Goal: Information Seeking & Learning: Understand process/instructions

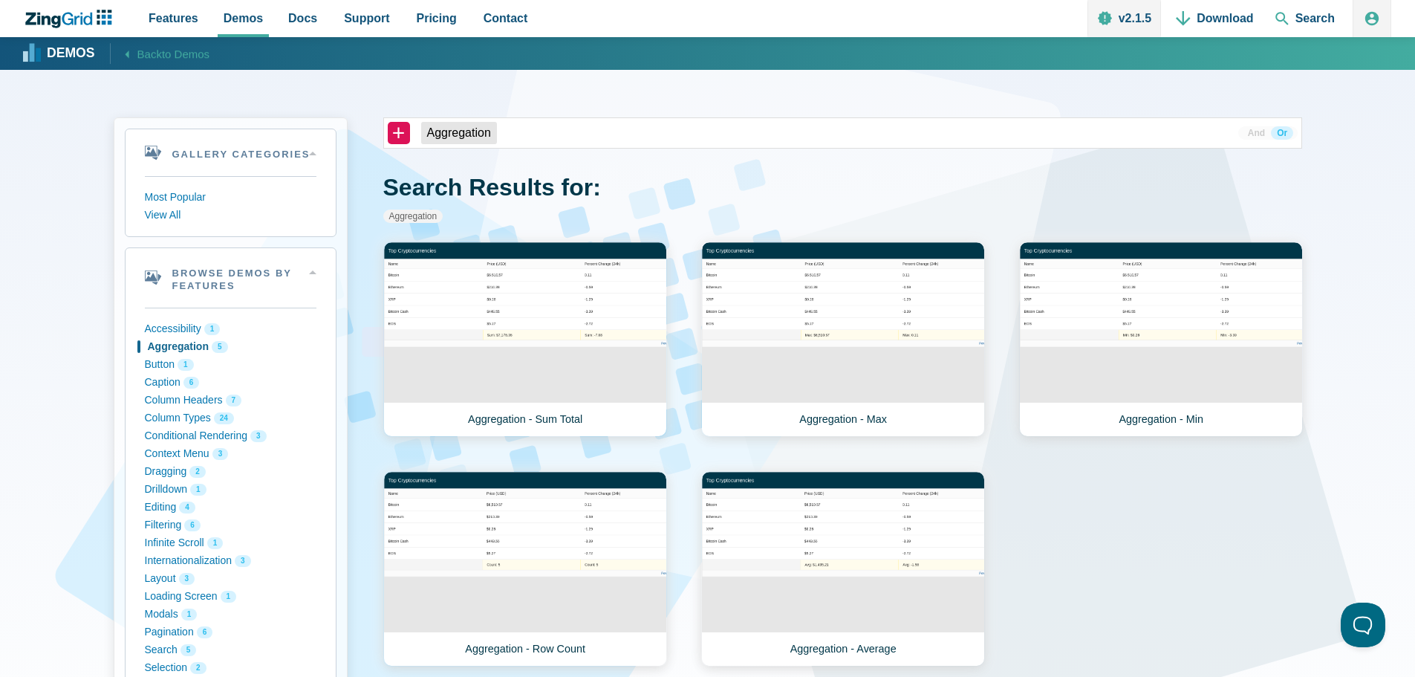
click at [94, 22] on icon "ZingChart Logo. Click to return to the homepage" at bounding box center [69, 19] width 96 height 19
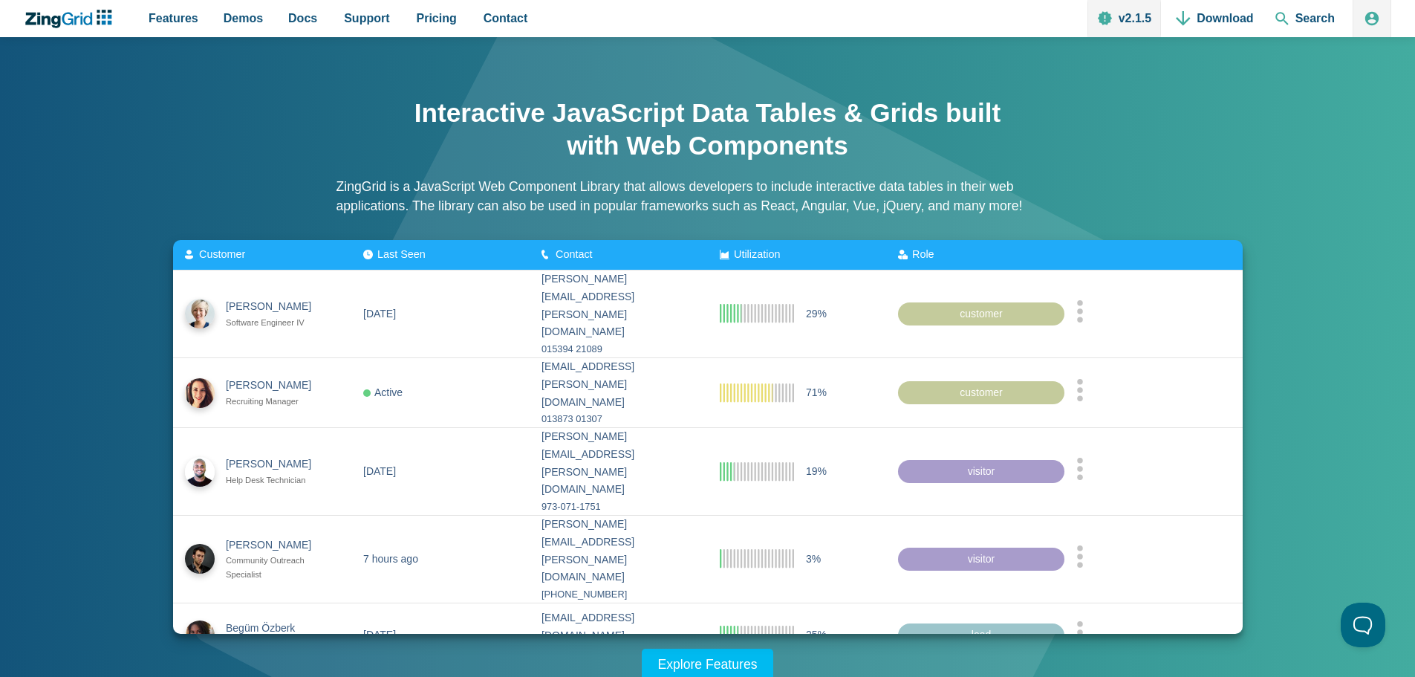
click at [377, 252] on span "Last Seen" at bounding box center [401, 254] width 48 height 12
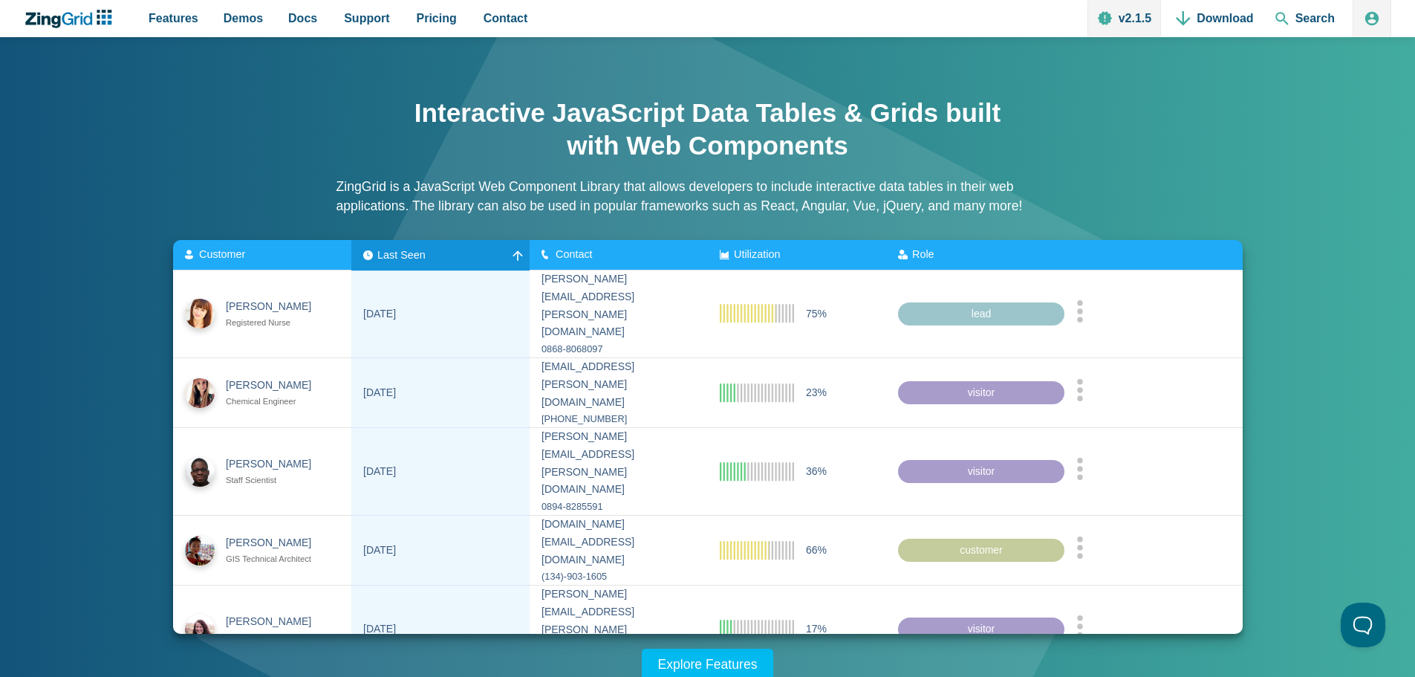
click at [468, 251] on div "Last Seen" at bounding box center [440, 255] width 155 height 12
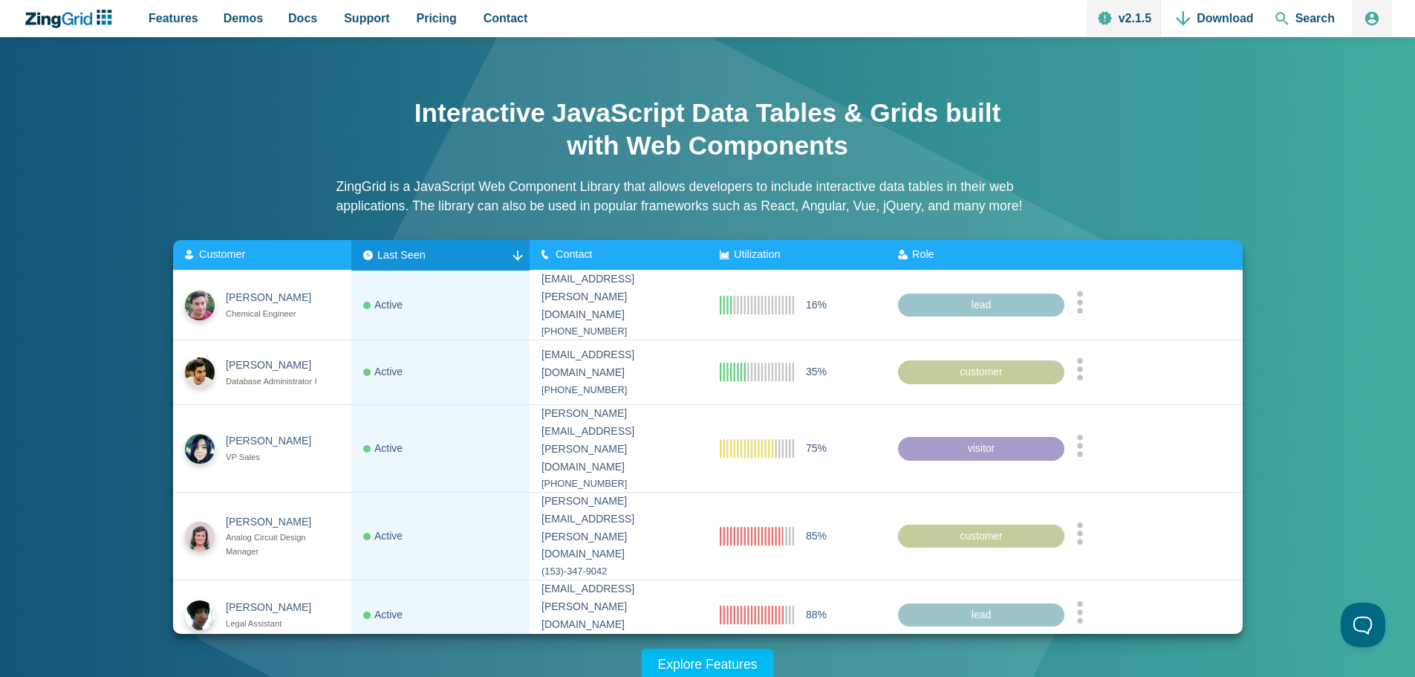
click at [468, 251] on div "Last Seen" at bounding box center [440, 255] width 155 height 12
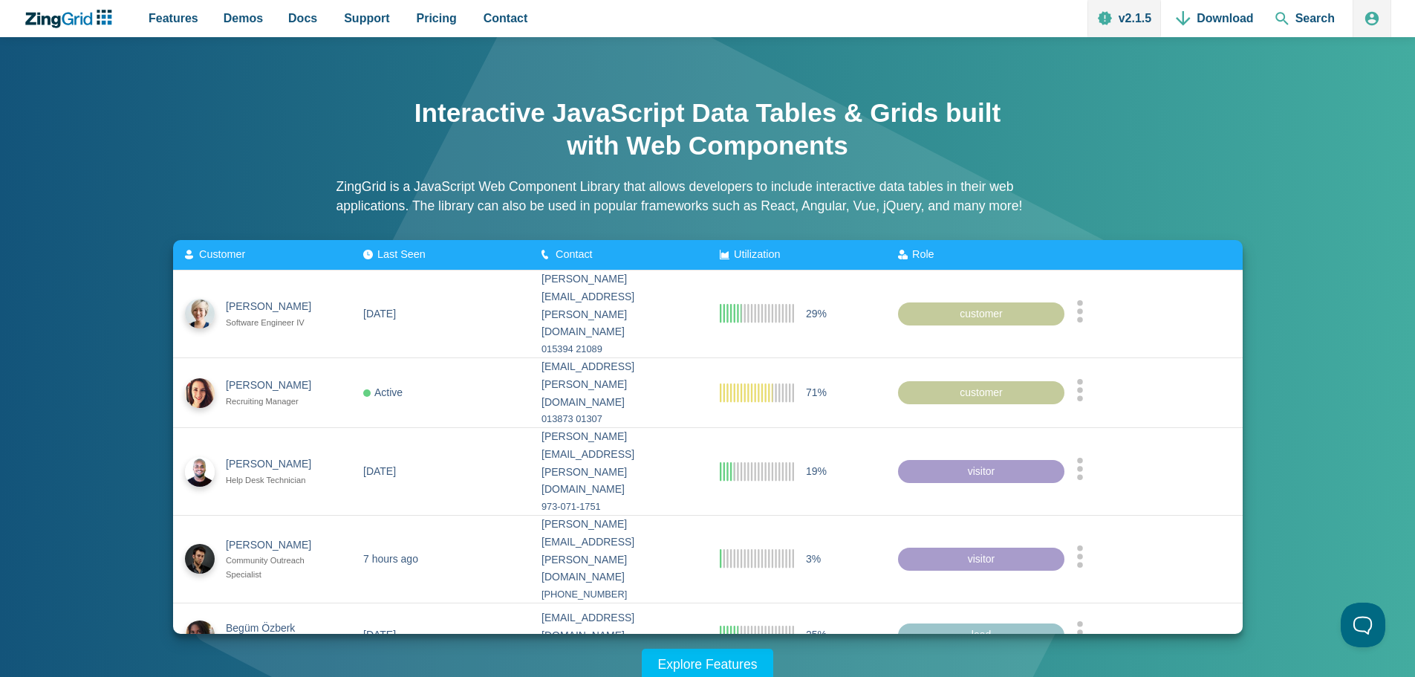
click at [601, 250] on div "Contact" at bounding box center [580, 255] width 77 height 12
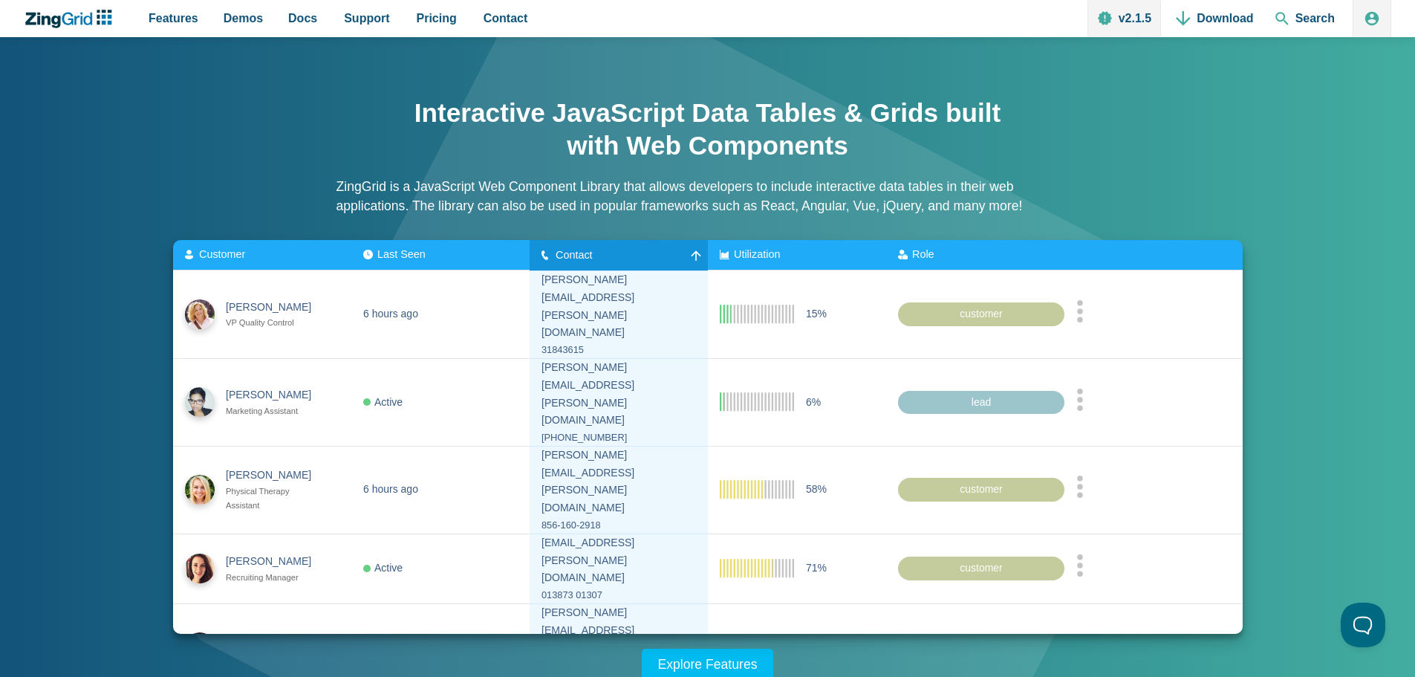
click at [601, 250] on div "Contact" at bounding box center [580, 255] width 77 height 12
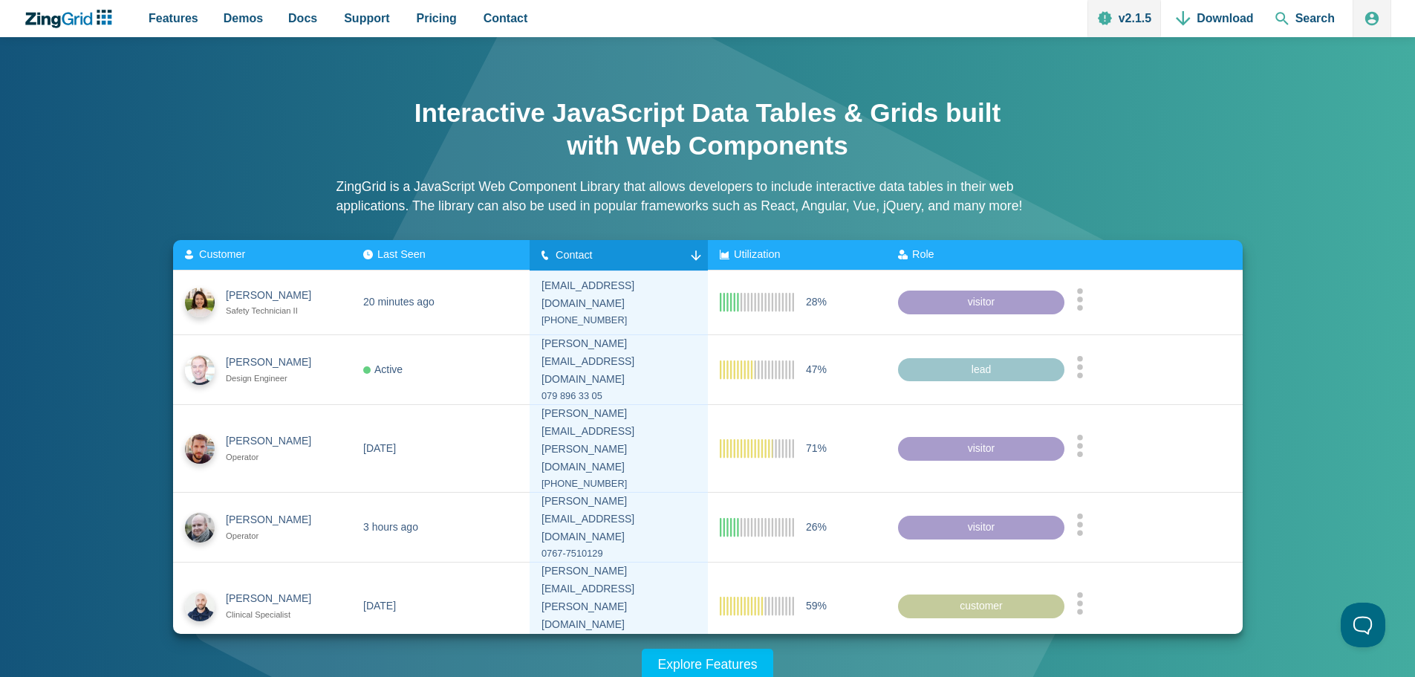
click at [601, 250] on div "Contact" at bounding box center [580, 255] width 77 height 12
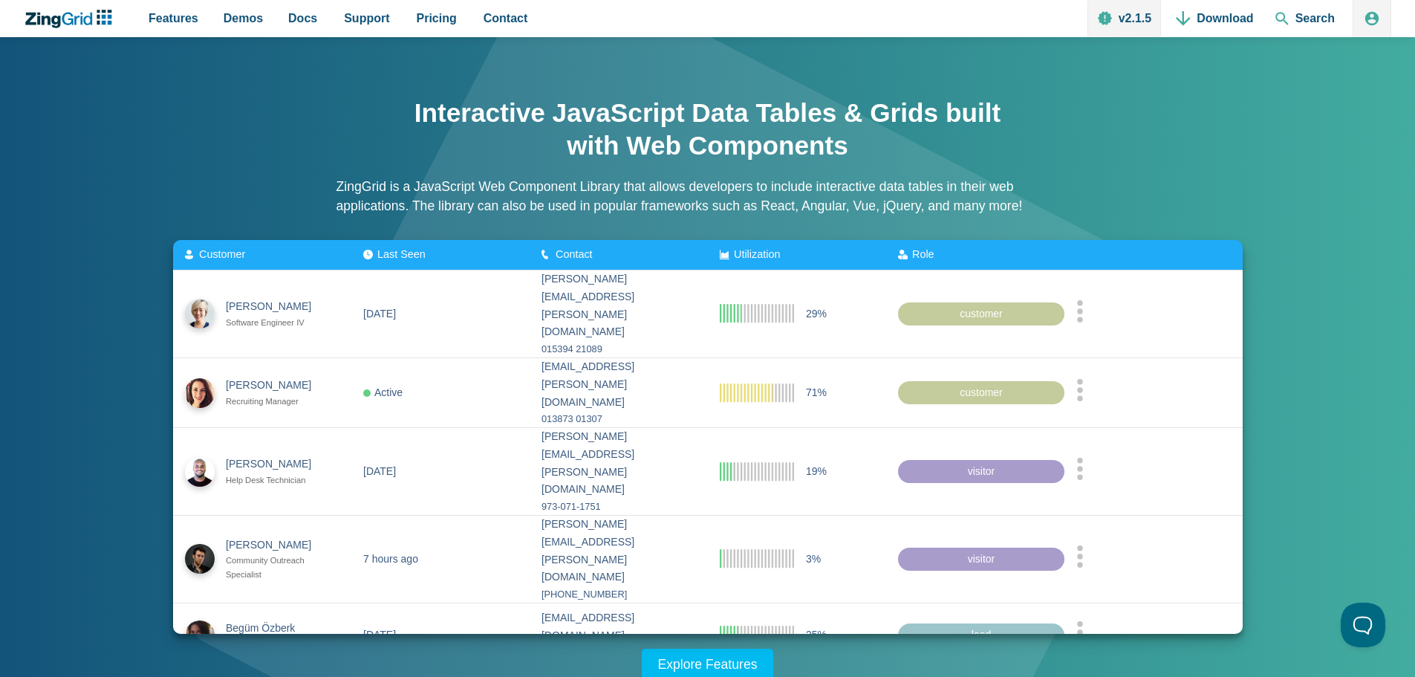
click at [967, 248] on zg-head-cell "Role" at bounding box center [975, 255] width 178 height 30
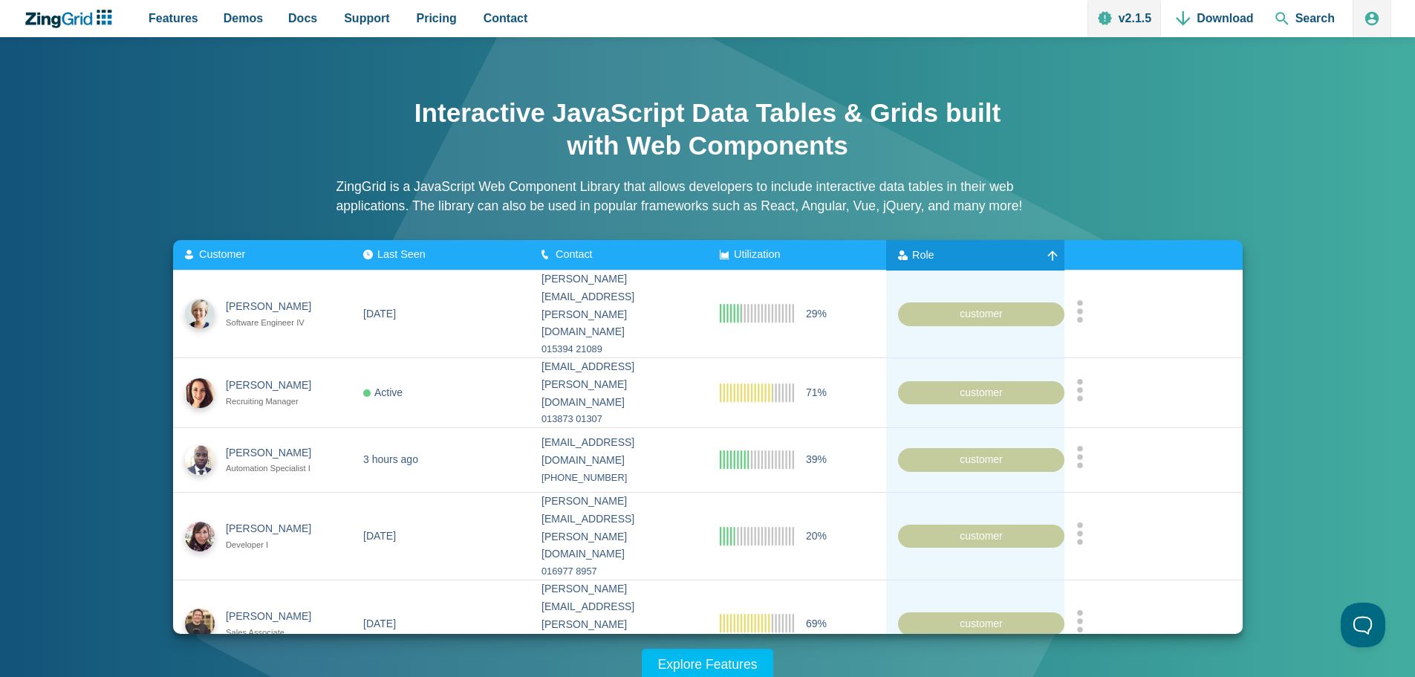
click at [967, 248] on zg-head-cell "Role" at bounding box center [975, 255] width 178 height 30
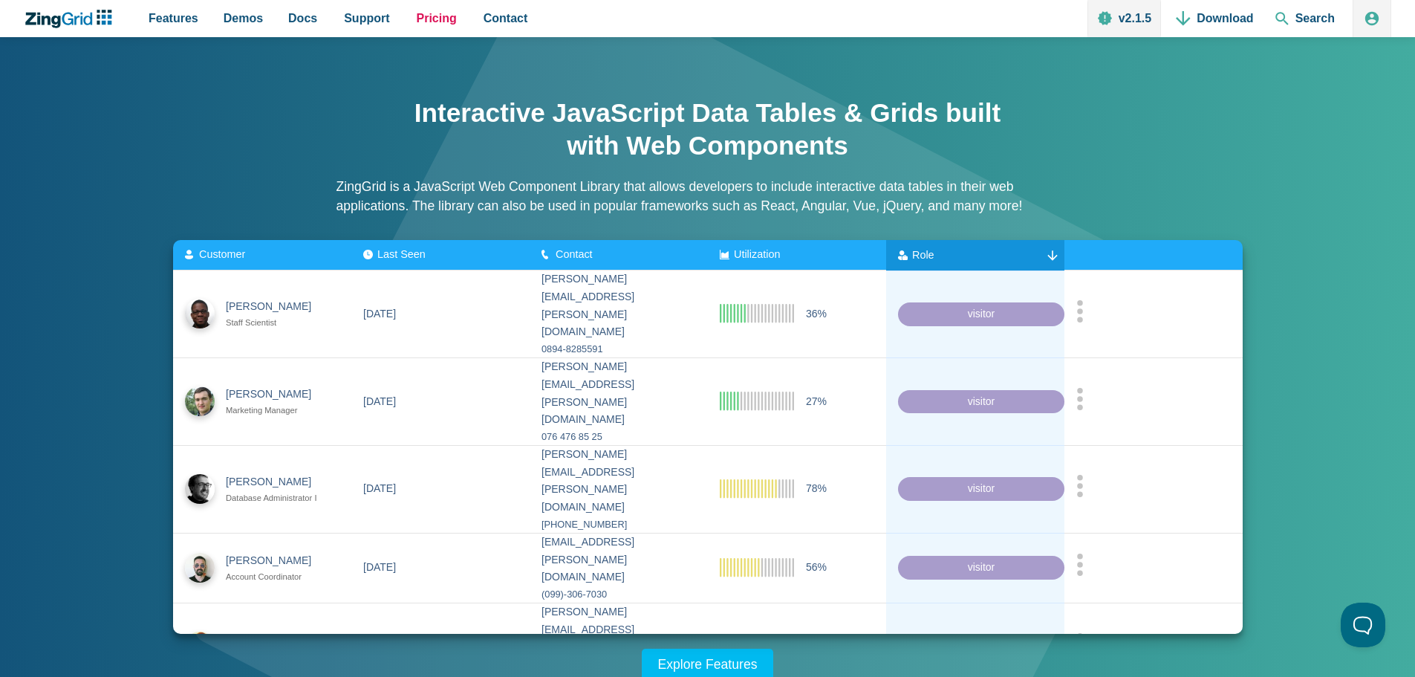
click at [417, 15] on span "Pricing" at bounding box center [437, 18] width 40 height 20
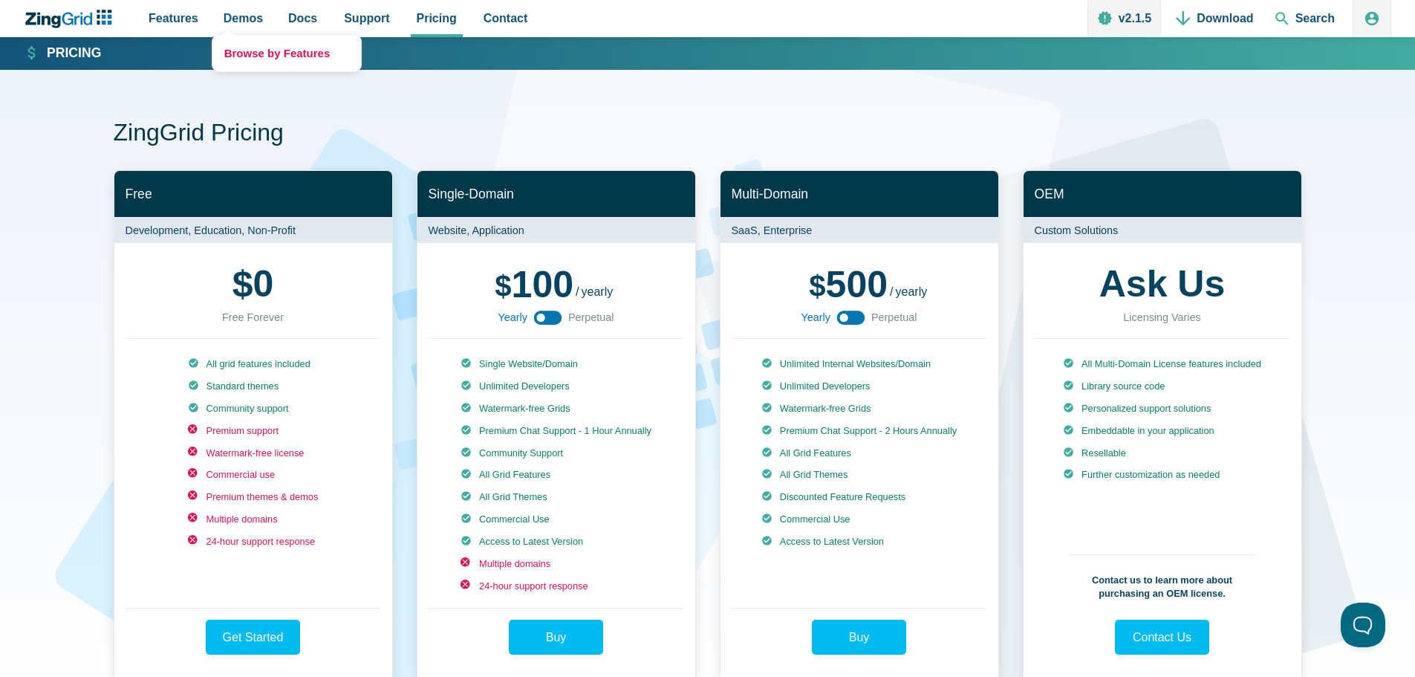
click at [272, 58] on link "Browse by Features" at bounding box center [286, 53] width 149 height 36
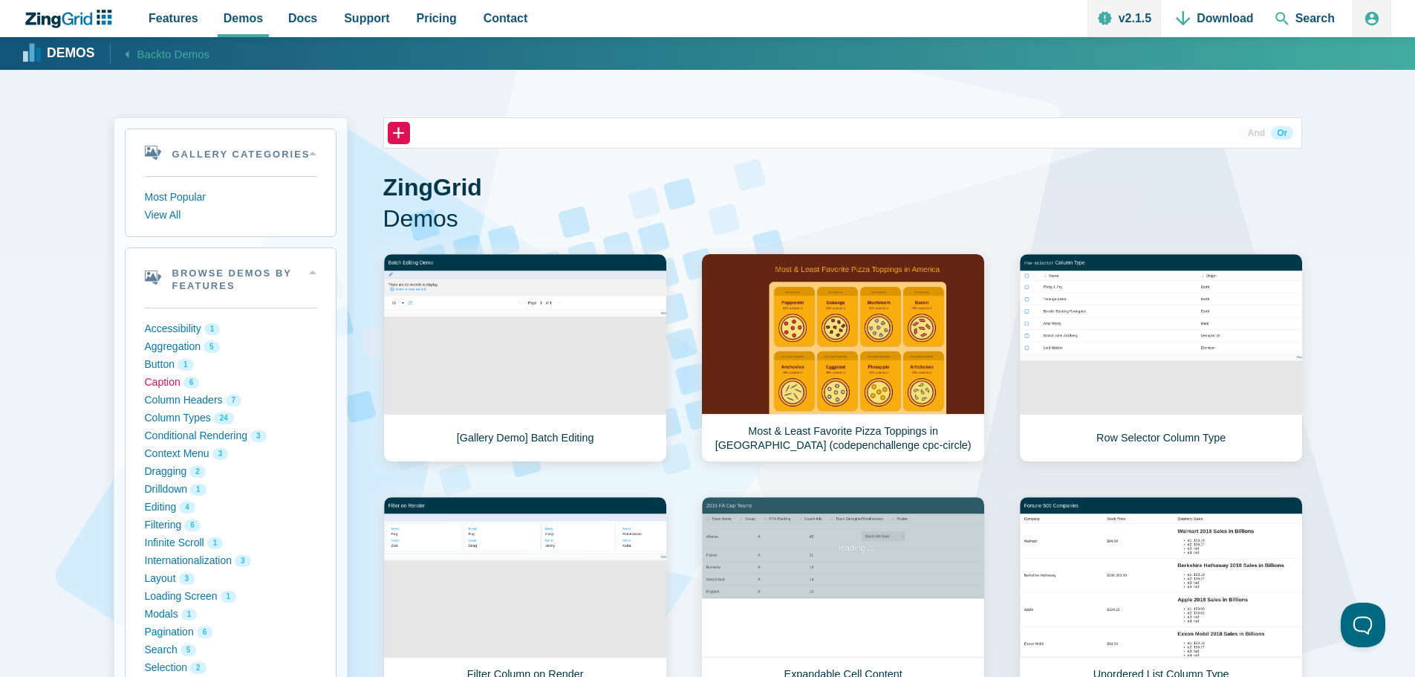
click at [163, 380] on button "Caption 6" at bounding box center [231, 383] width 172 height 18
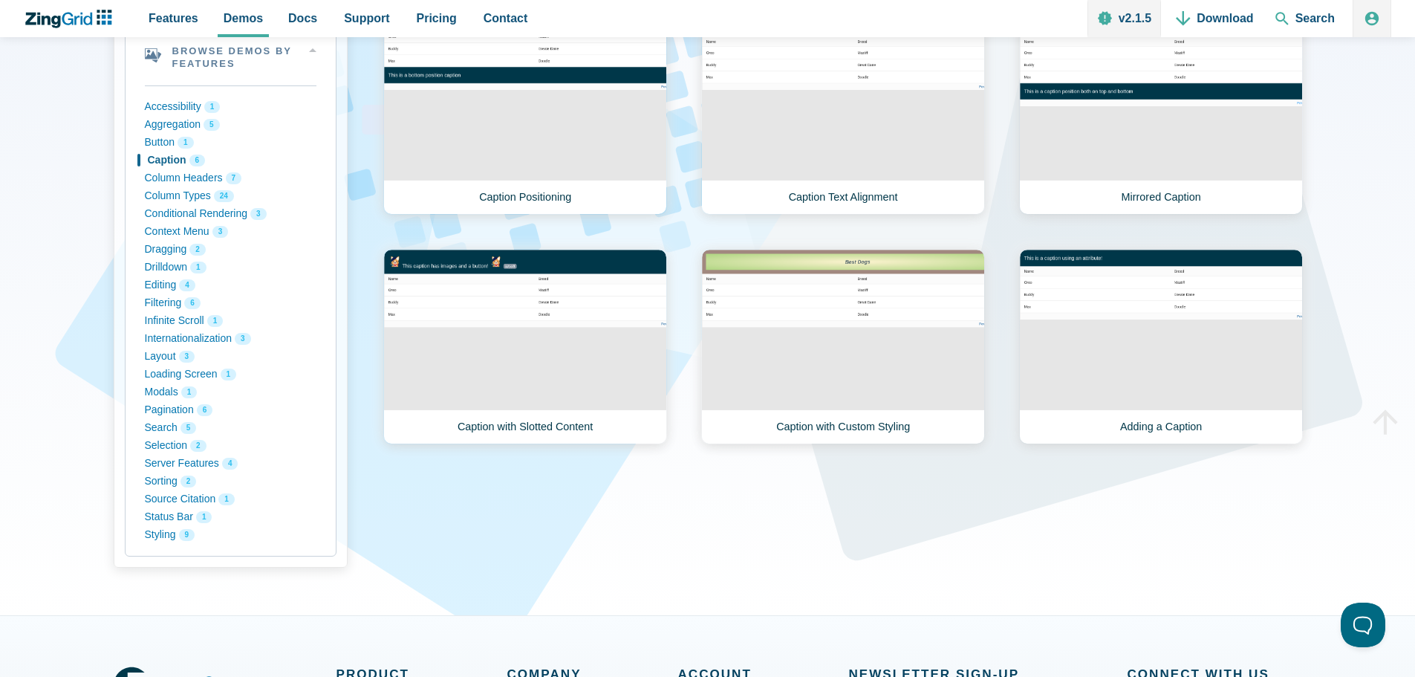
scroll to position [223, 0]
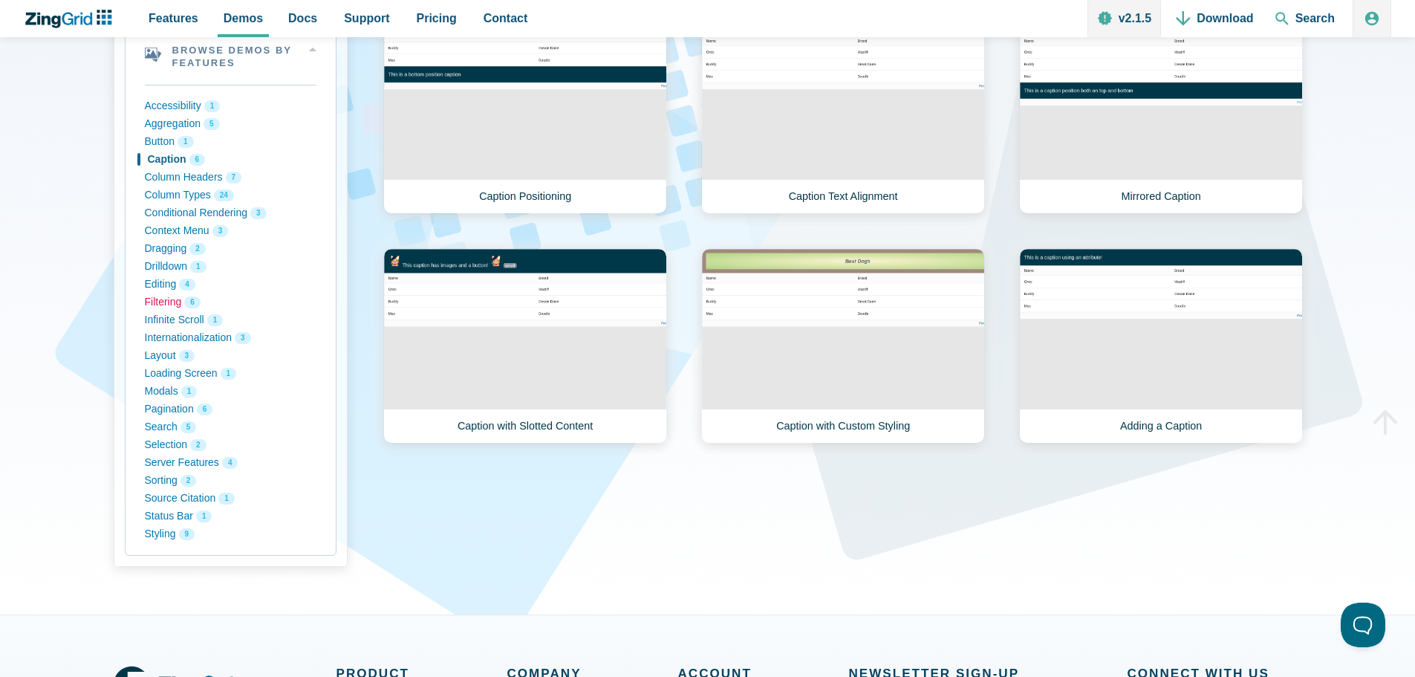
click at [178, 303] on button "Filtering 6" at bounding box center [231, 302] width 172 height 18
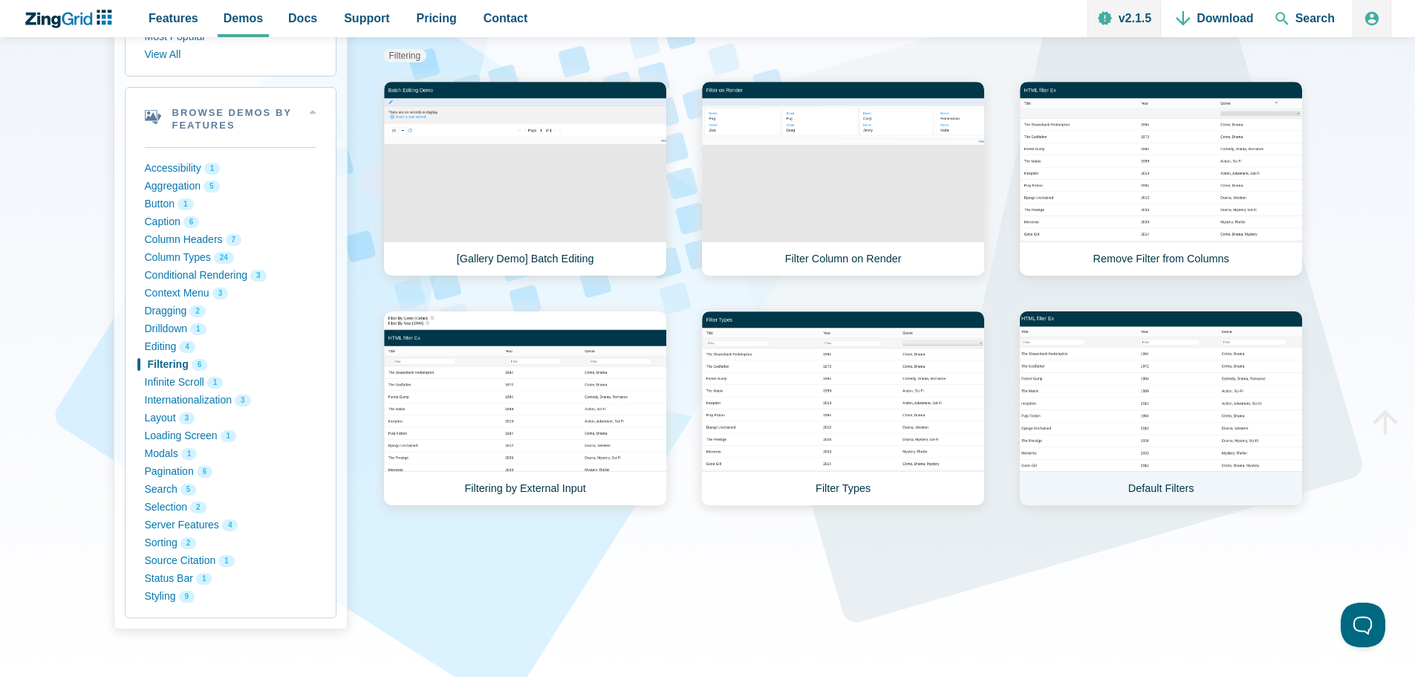
scroll to position [74, 0]
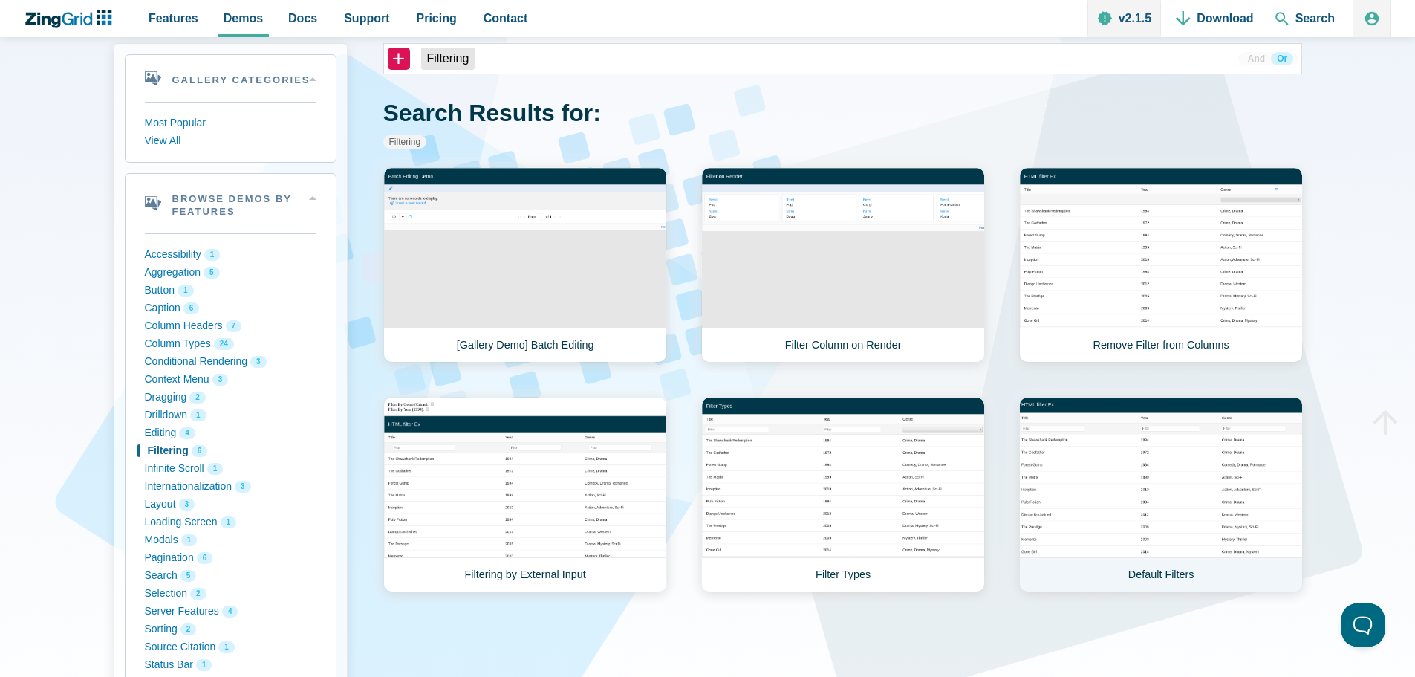
click at [1195, 473] on link "Default Filters" at bounding box center [1161, 494] width 284 height 195
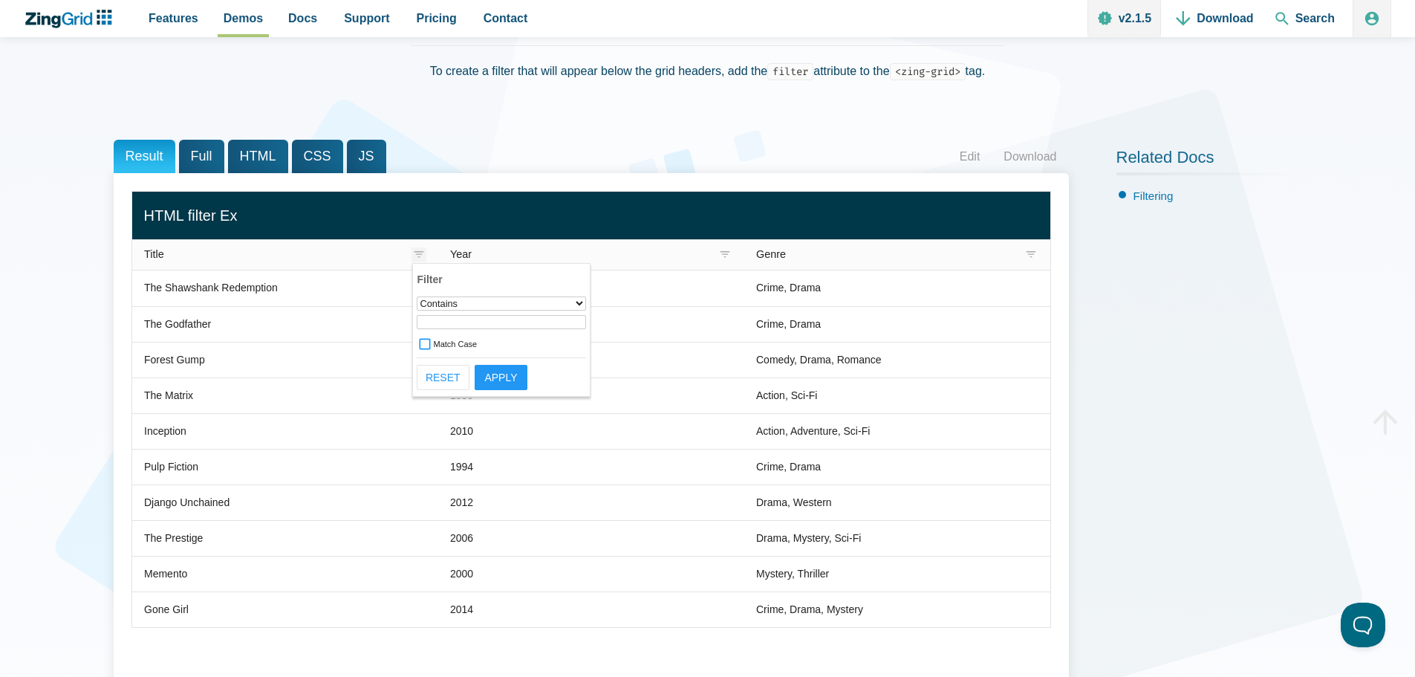
scroll to position [149, 0]
click at [441, 325] on input "App Content" at bounding box center [501, 322] width 169 height 14
type input "fores"
click at [491, 371] on button "Apply" at bounding box center [501, 377] width 53 height 25
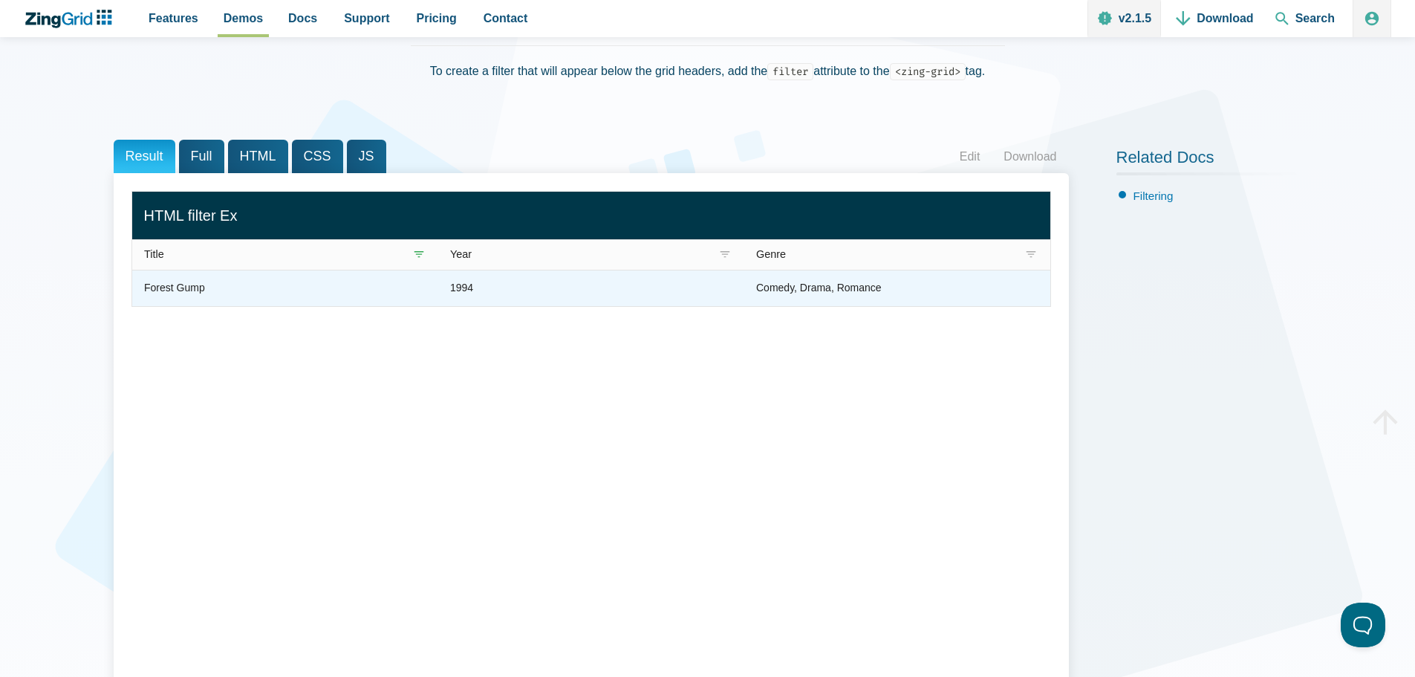
click at [640, 291] on zg-cell "1994" at bounding box center [591, 288] width 306 height 36
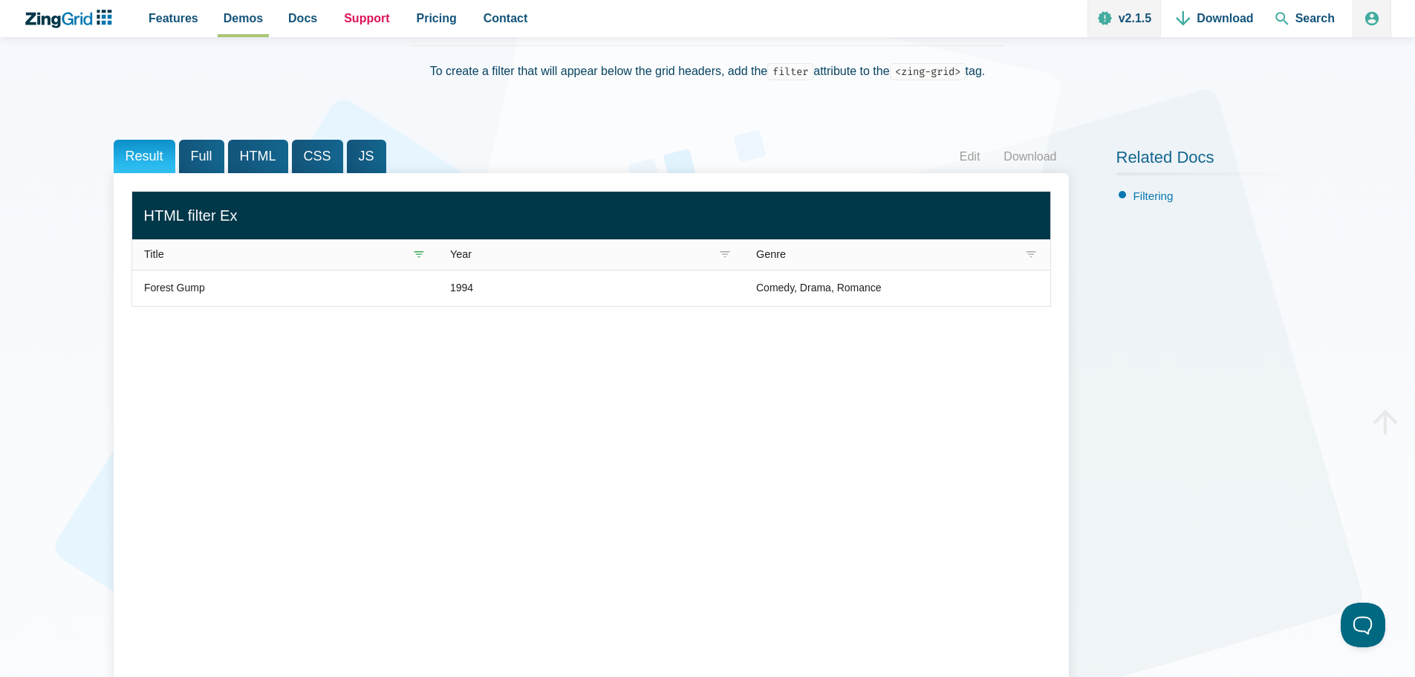
click at [367, 20] on span "Support" at bounding box center [366, 18] width 45 height 20
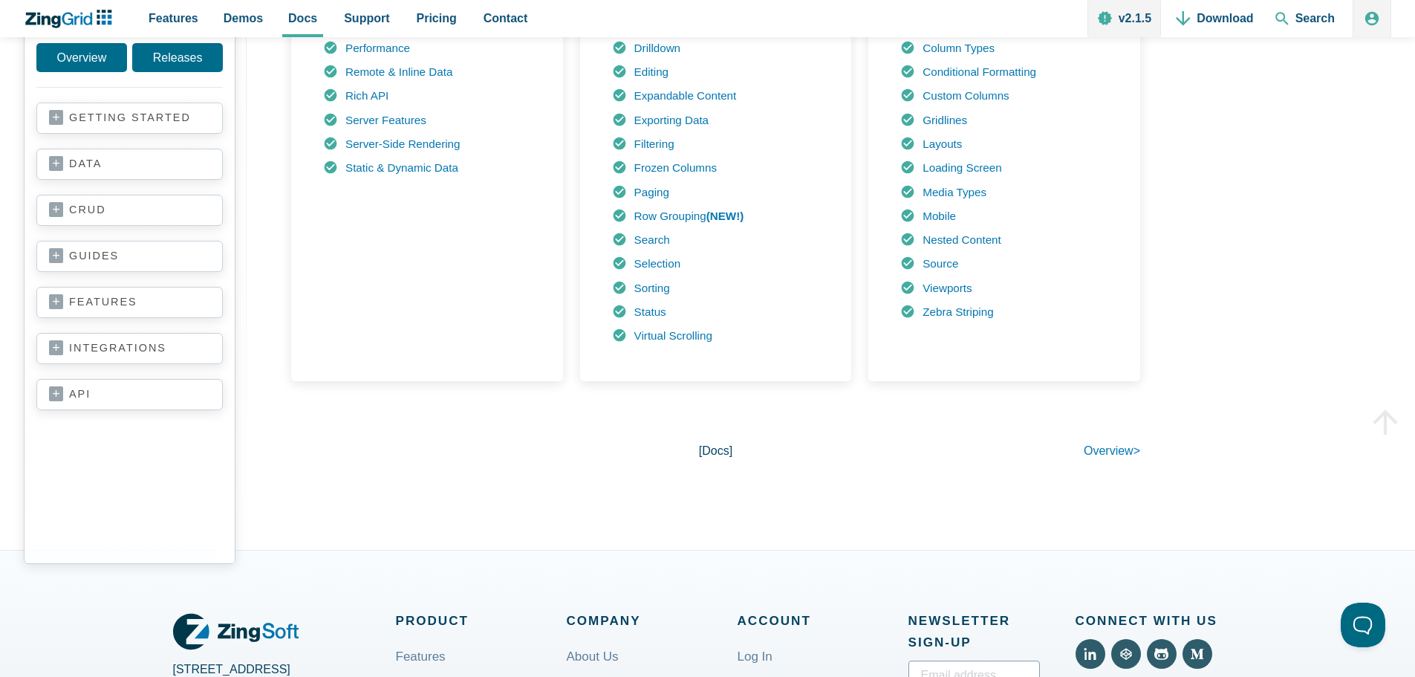
scroll to position [966, 0]
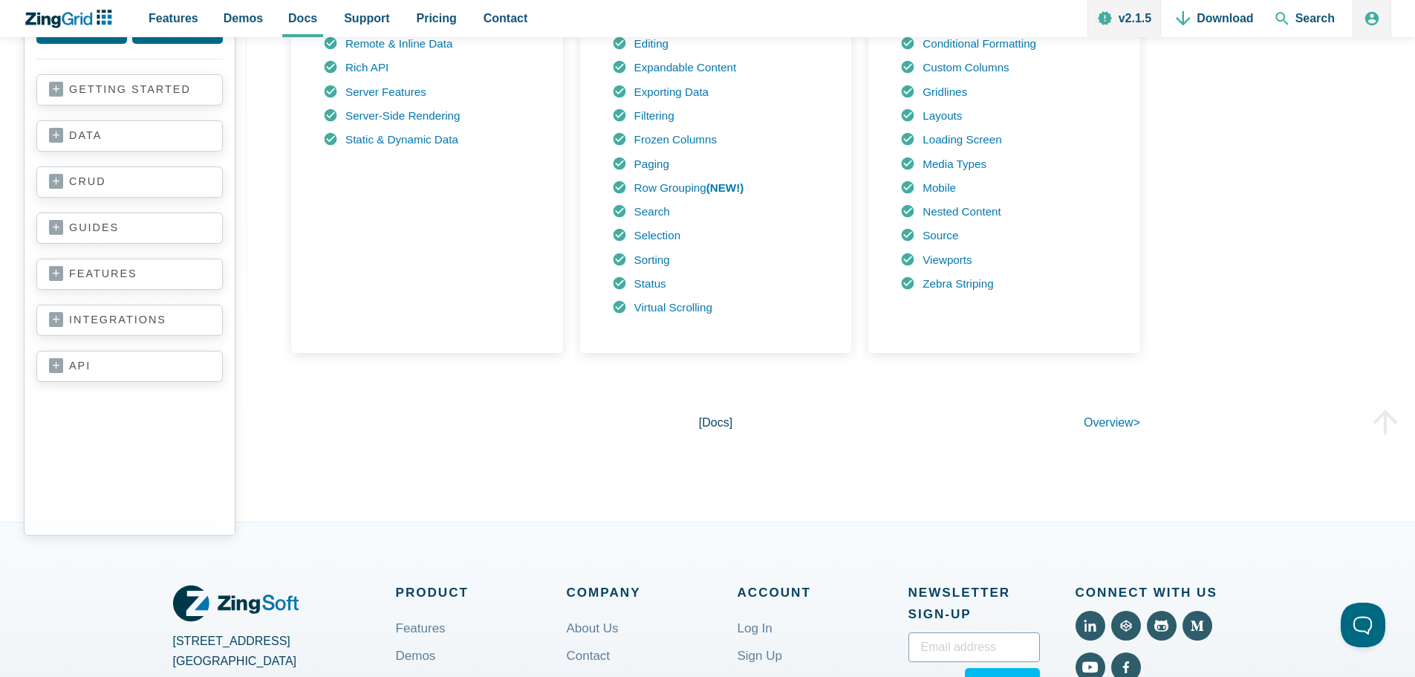
click at [56, 325] on link "integrations" at bounding box center [129, 320] width 161 height 15
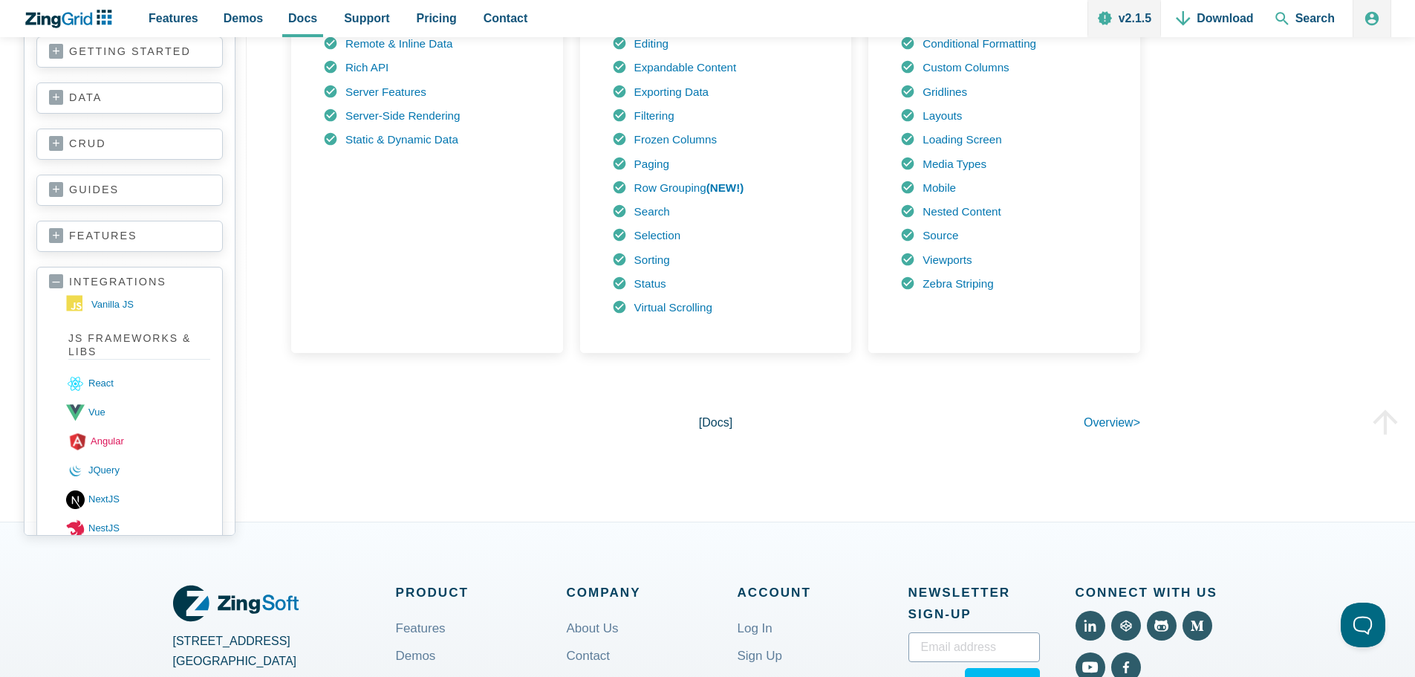
scroll to position [74, 0]
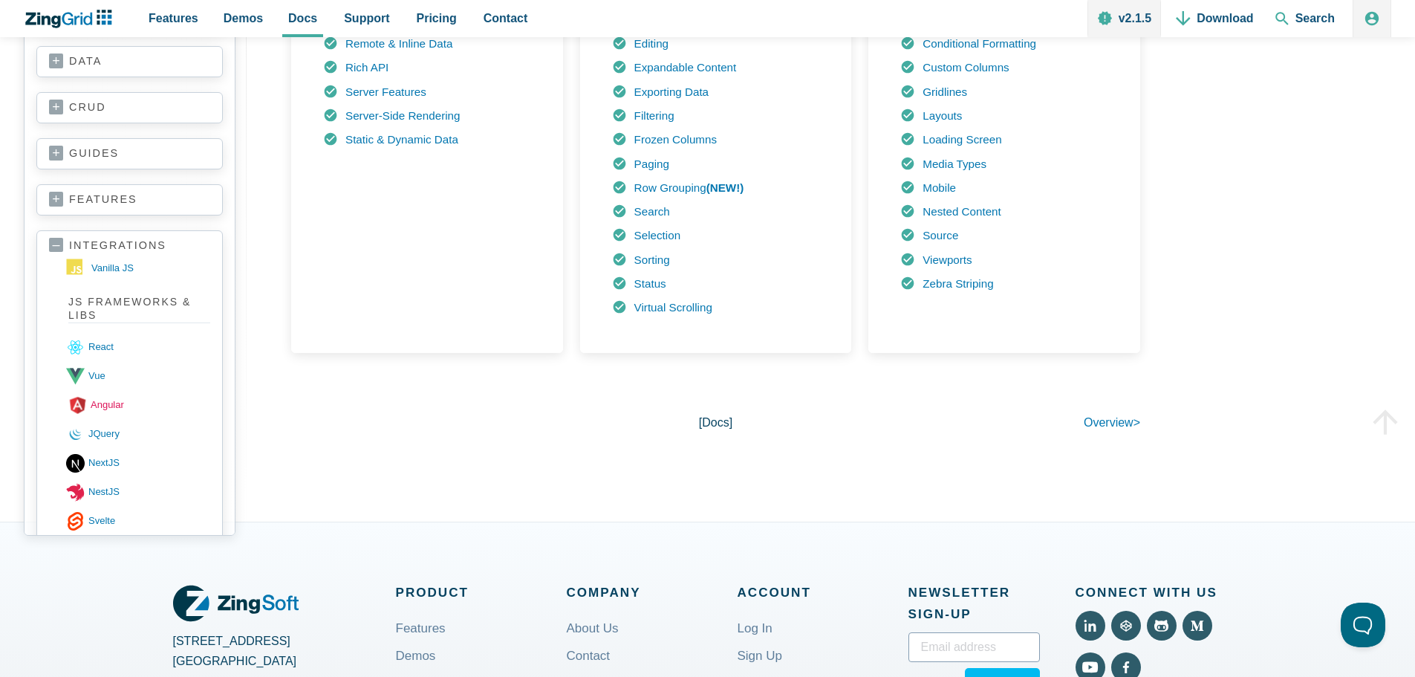
click at [120, 406] on link "angular" at bounding box center [140, 404] width 144 height 29
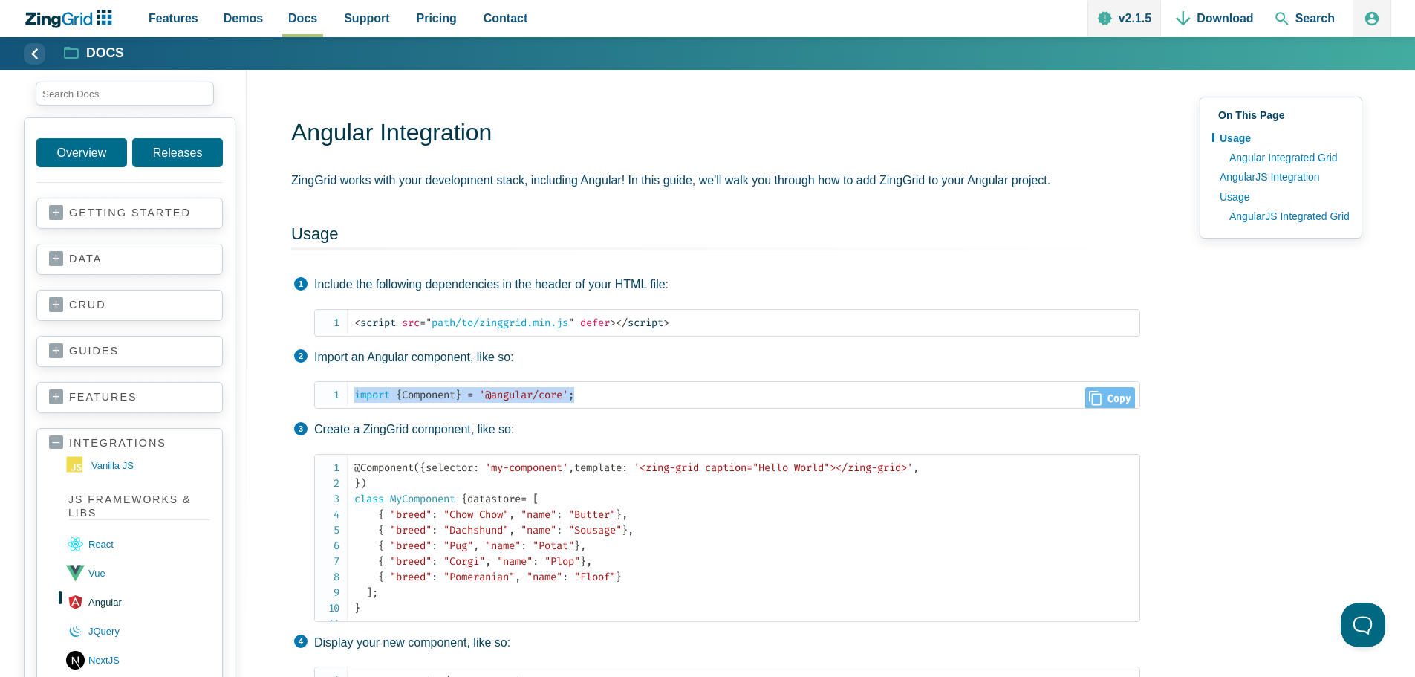
drag, startPoint x: 614, startPoint y: 393, endPoint x: 355, endPoint y: 428, distance: 260.9
click at [346, 394] on pre "import { Component } = '@angular/core' ;" at bounding box center [727, 394] width 826 height 27
click at [378, 286] on p "Include the following dependencies in the header of your HTML file:" at bounding box center [727, 284] width 826 height 19
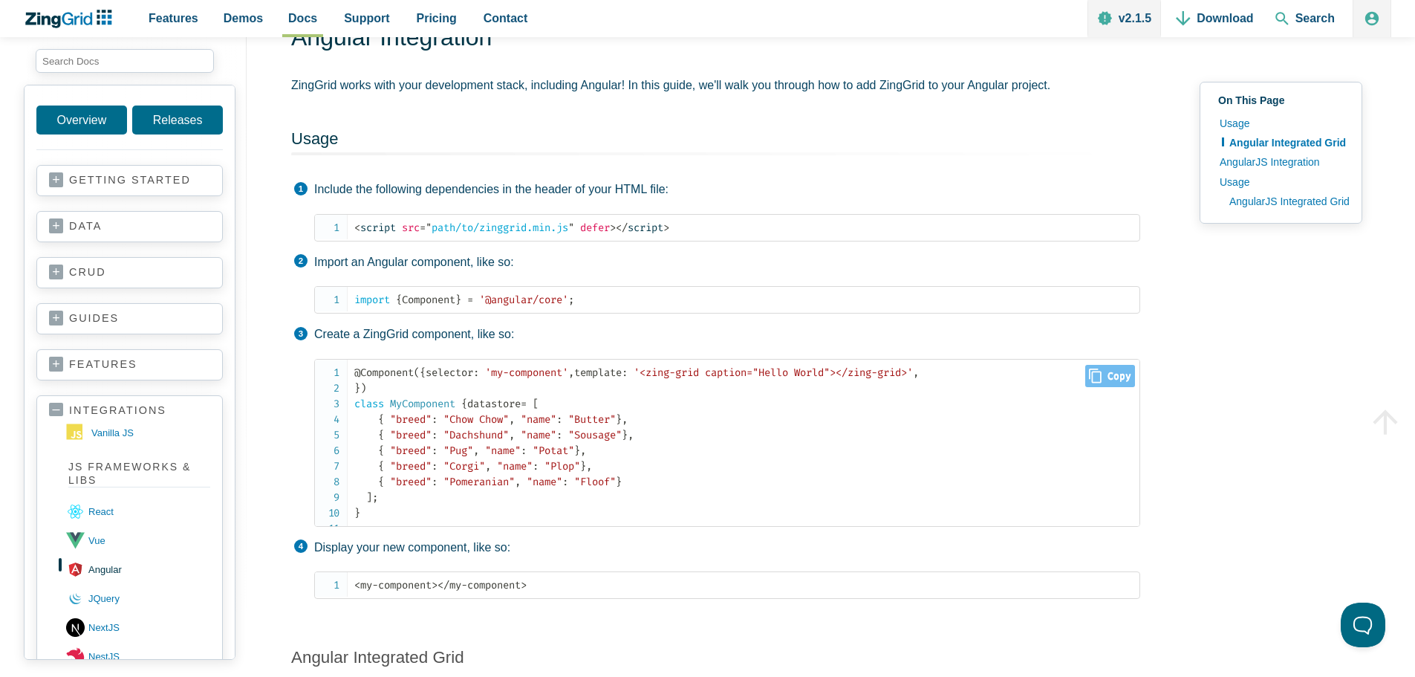
scroll to position [74, 0]
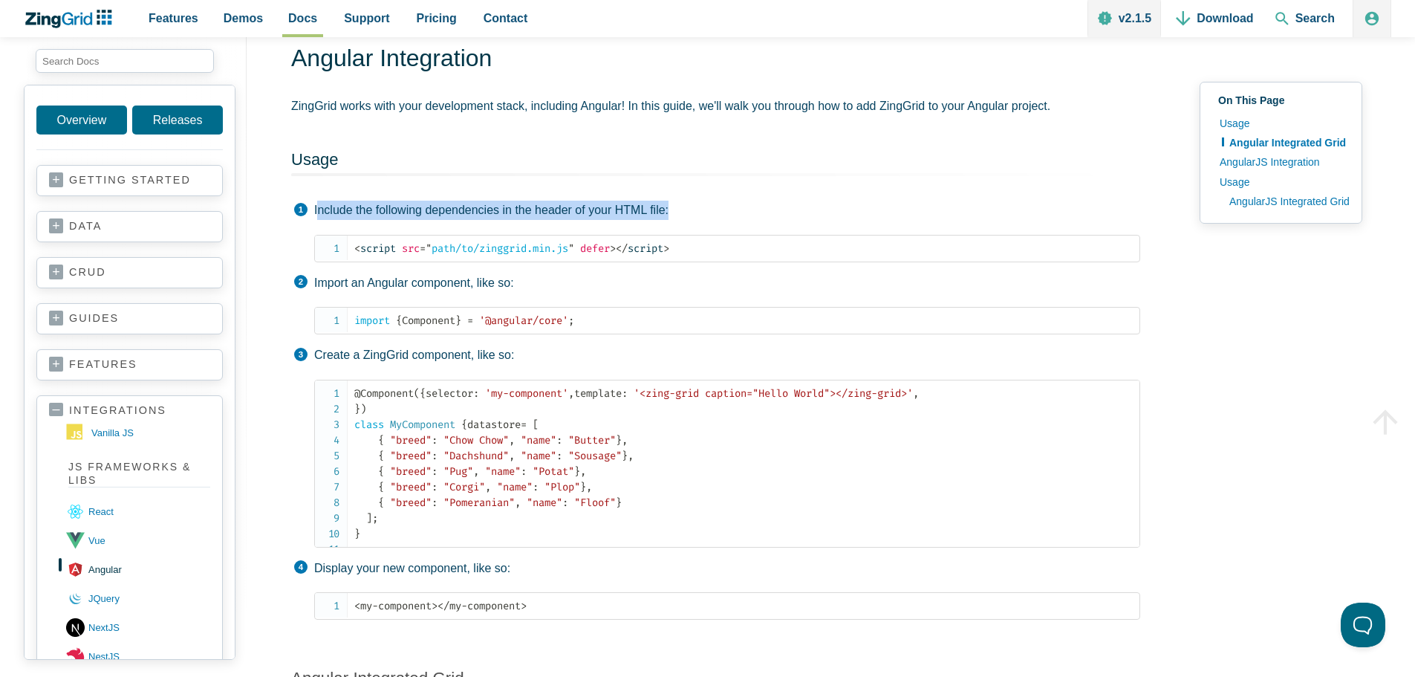
drag, startPoint x: 692, startPoint y: 211, endPoint x: 309, endPoint y: 212, distance: 382.6
click at [315, 207] on p "Include the following dependencies in the header of your HTML file:" at bounding box center [727, 210] width 826 height 19
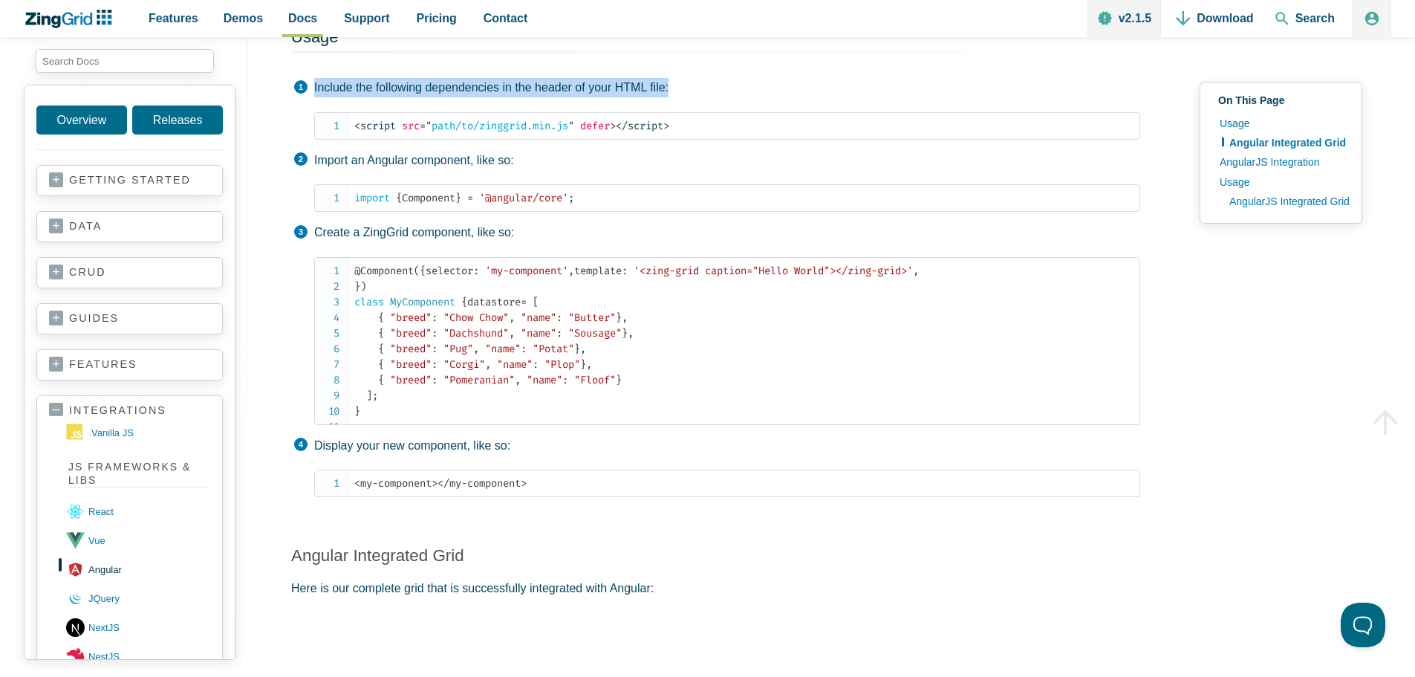
scroll to position [223, 0]
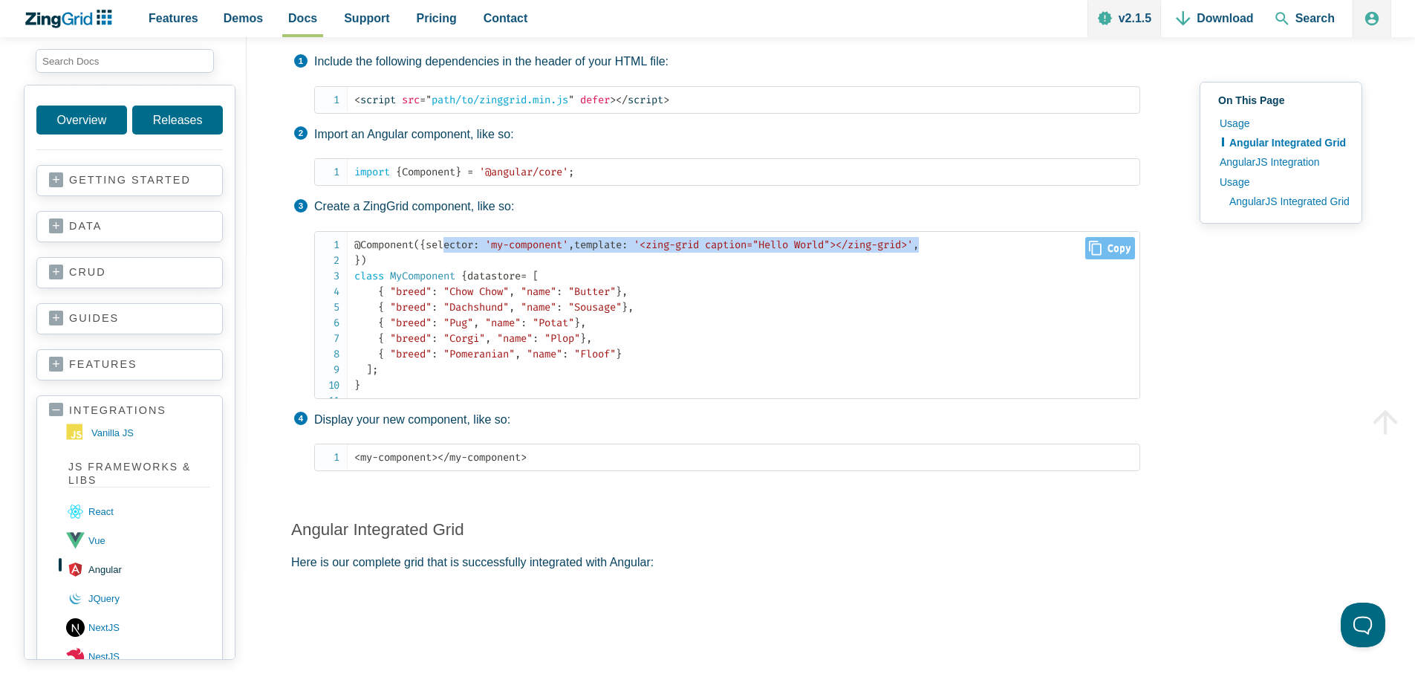
drag, startPoint x: 735, startPoint y: 275, endPoint x: 364, endPoint y: 261, distance: 371.0
click at [364, 261] on code "@ Component ( { selector : 'my-component' , template : '<zing-grid caption="Hel…" at bounding box center [746, 315] width 785 height 156
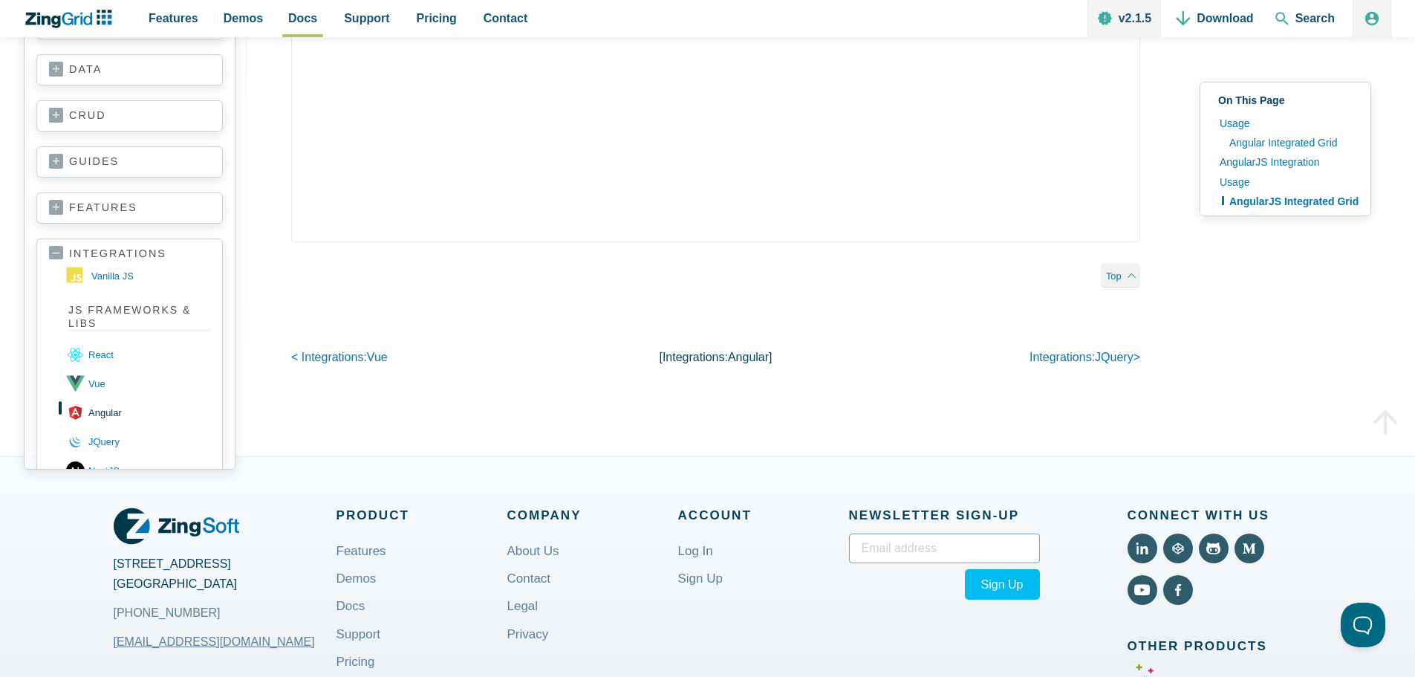
scroll to position [2303, 0]
